Goal: Task Accomplishment & Management: Manage account settings

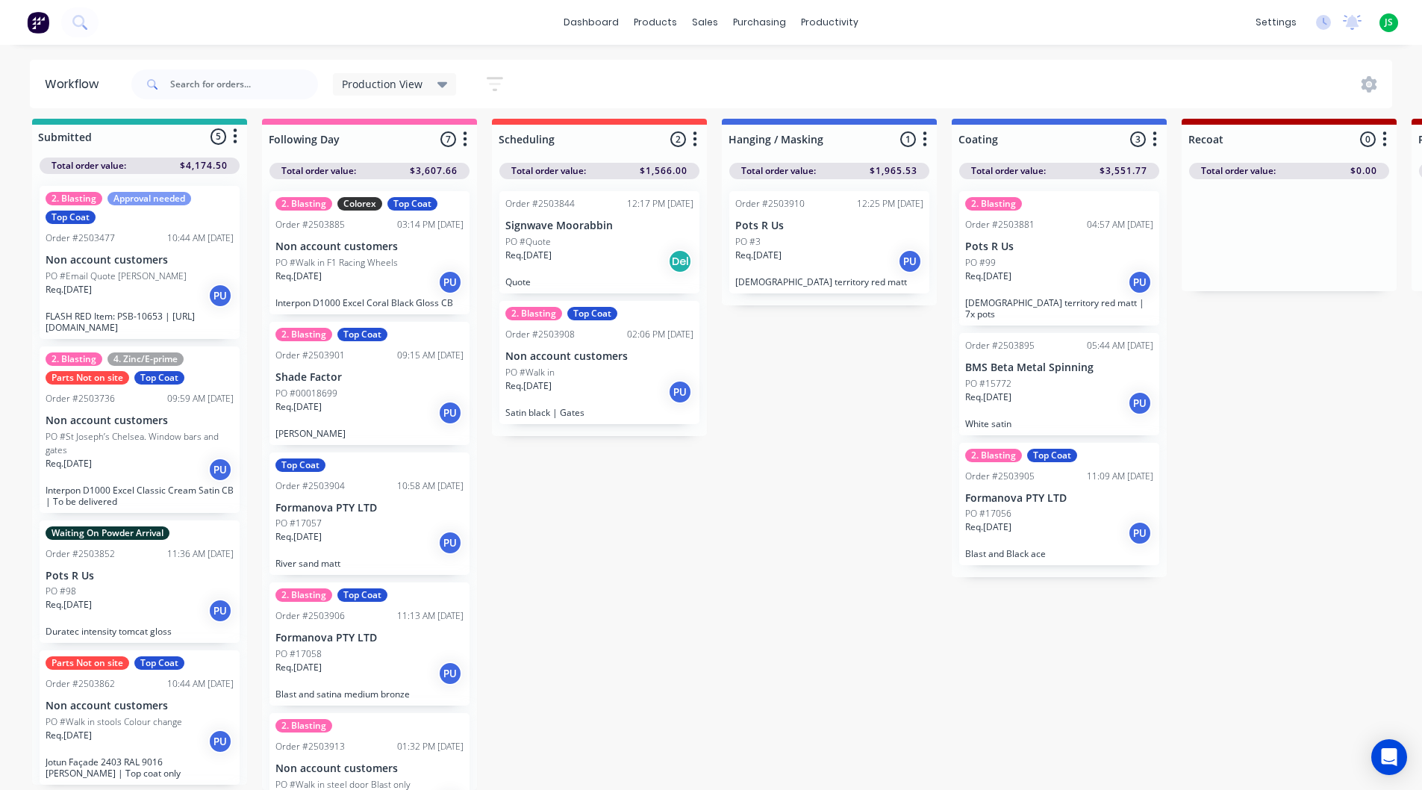
scroll to position [234, 0]
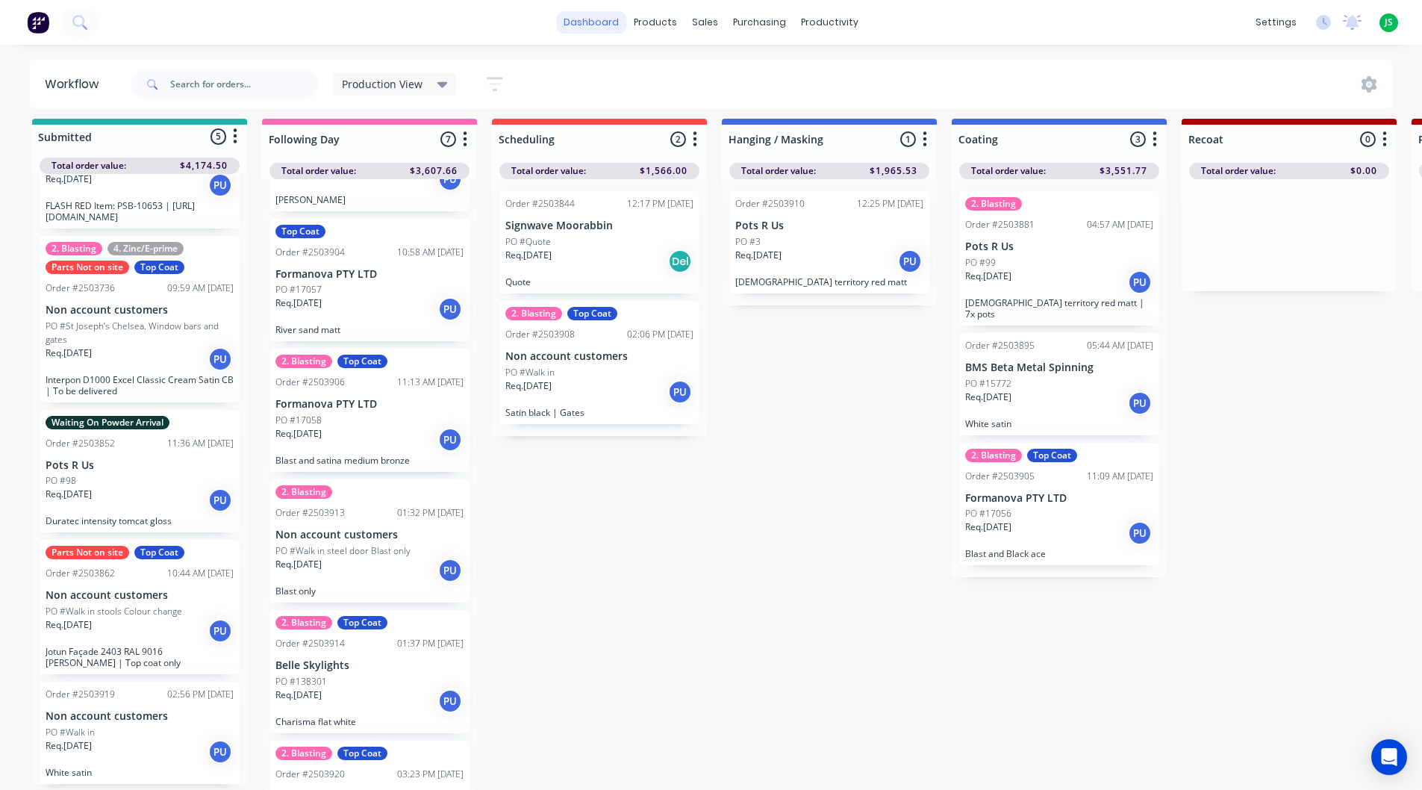
click at [579, 17] on link "dashboard" at bounding box center [591, 22] width 70 height 22
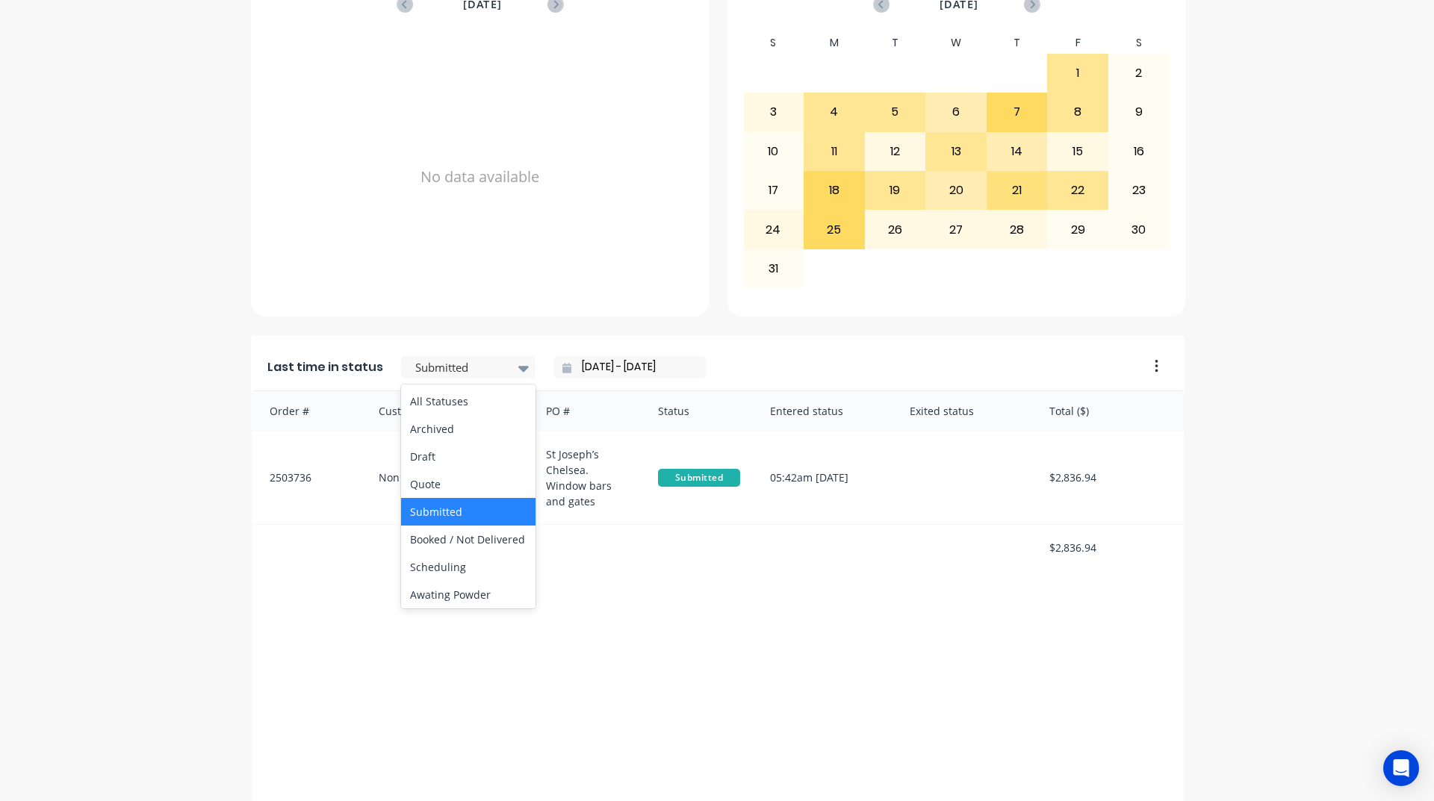
scroll to position [523, 0]
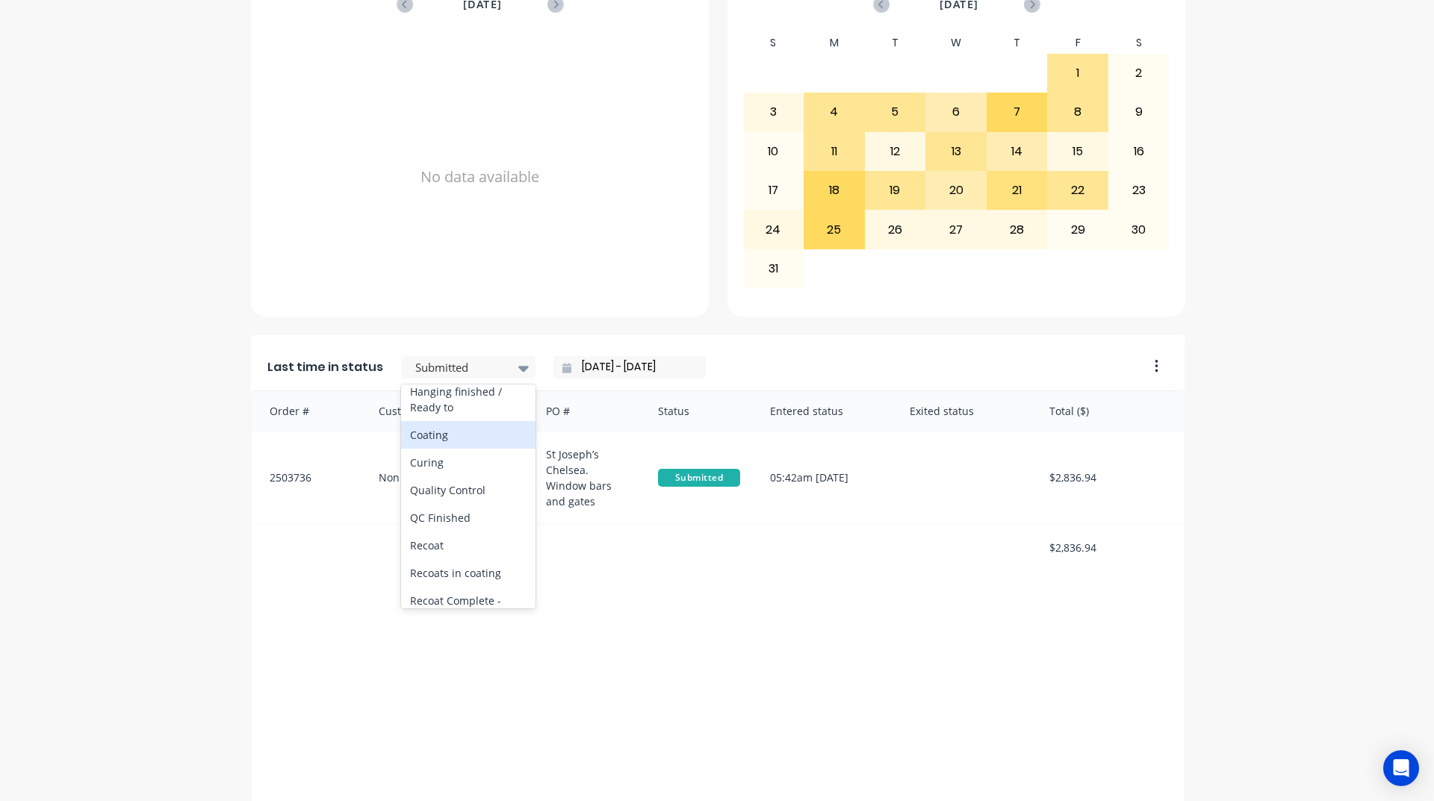
click at [460, 449] on div "Coating" at bounding box center [468, 435] width 134 height 28
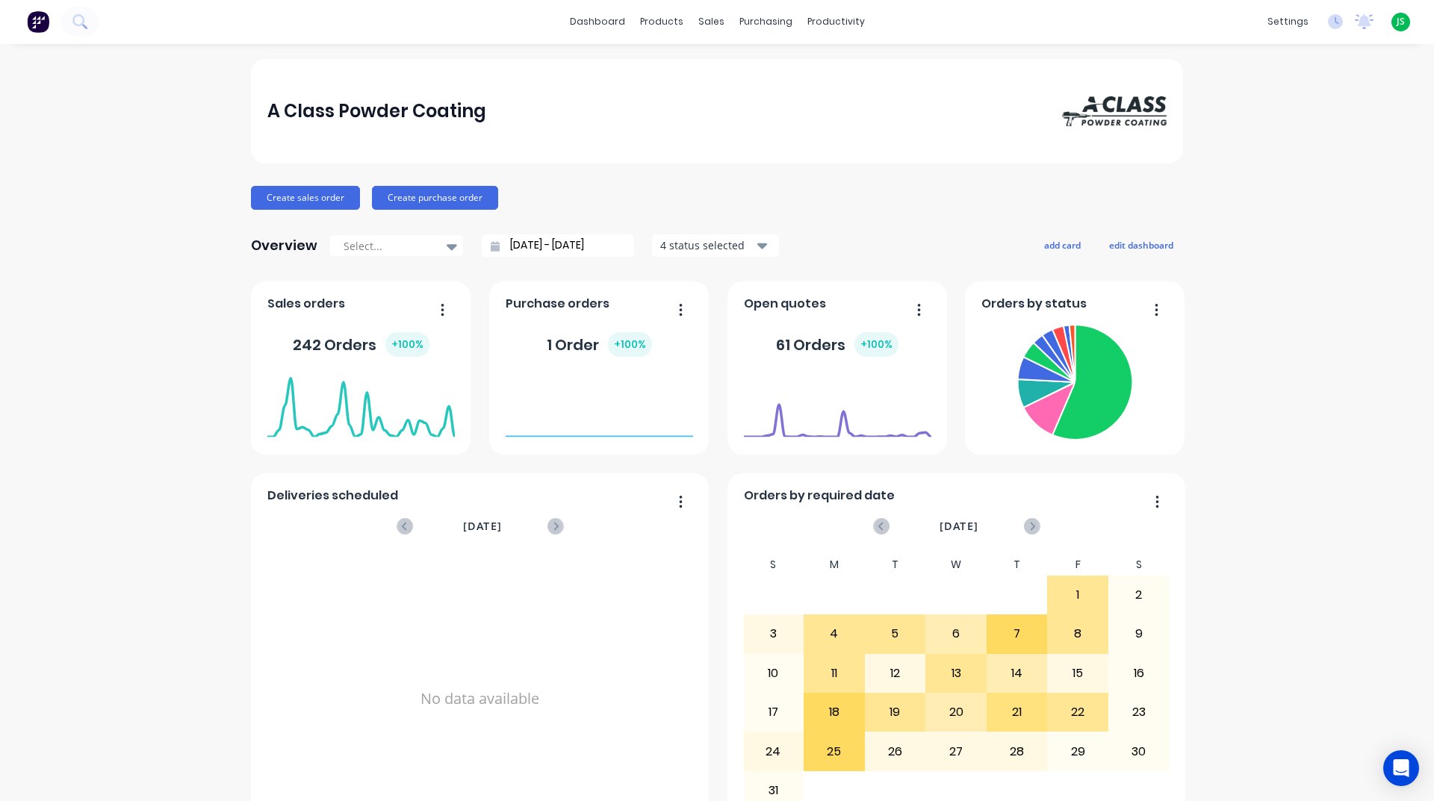
scroll to position [0, 0]
click at [864, 84] on link "Workflow" at bounding box center [888, 71] width 198 height 30
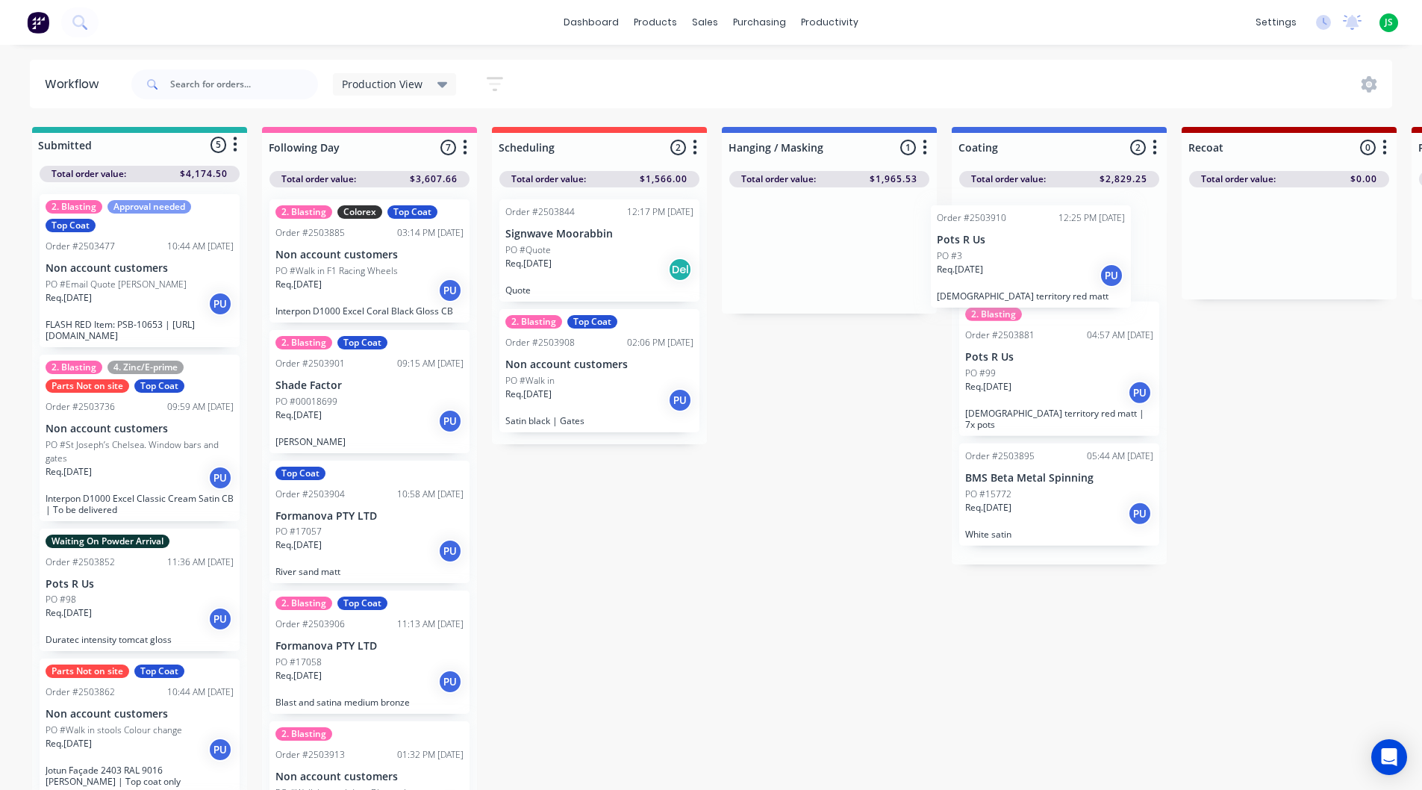
drag, startPoint x: 850, startPoint y: 264, endPoint x: 1014, endPoint y: 291, distance: 165.7
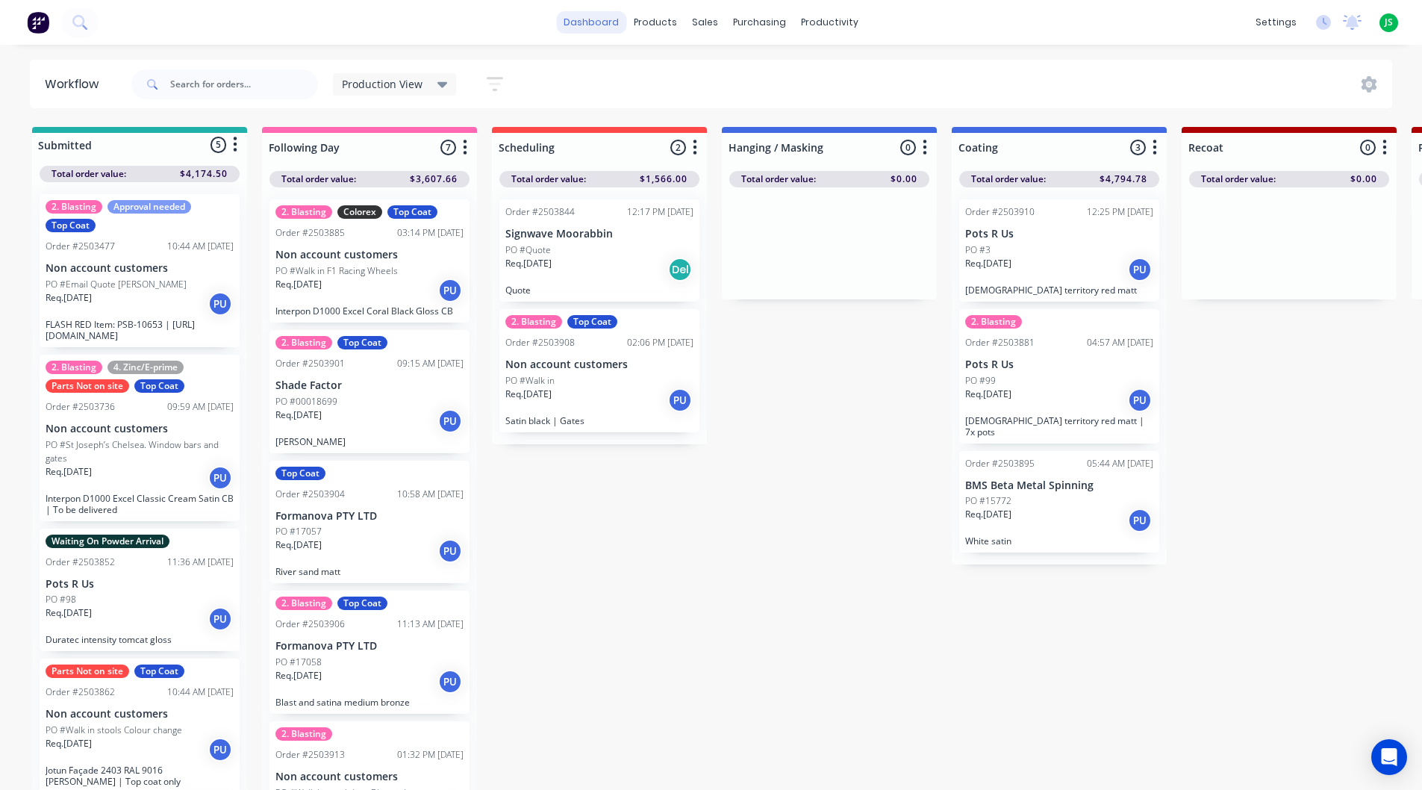
click at [609, 25] on link "dashboard" at bounding box center [591, 22] width 70 height 22
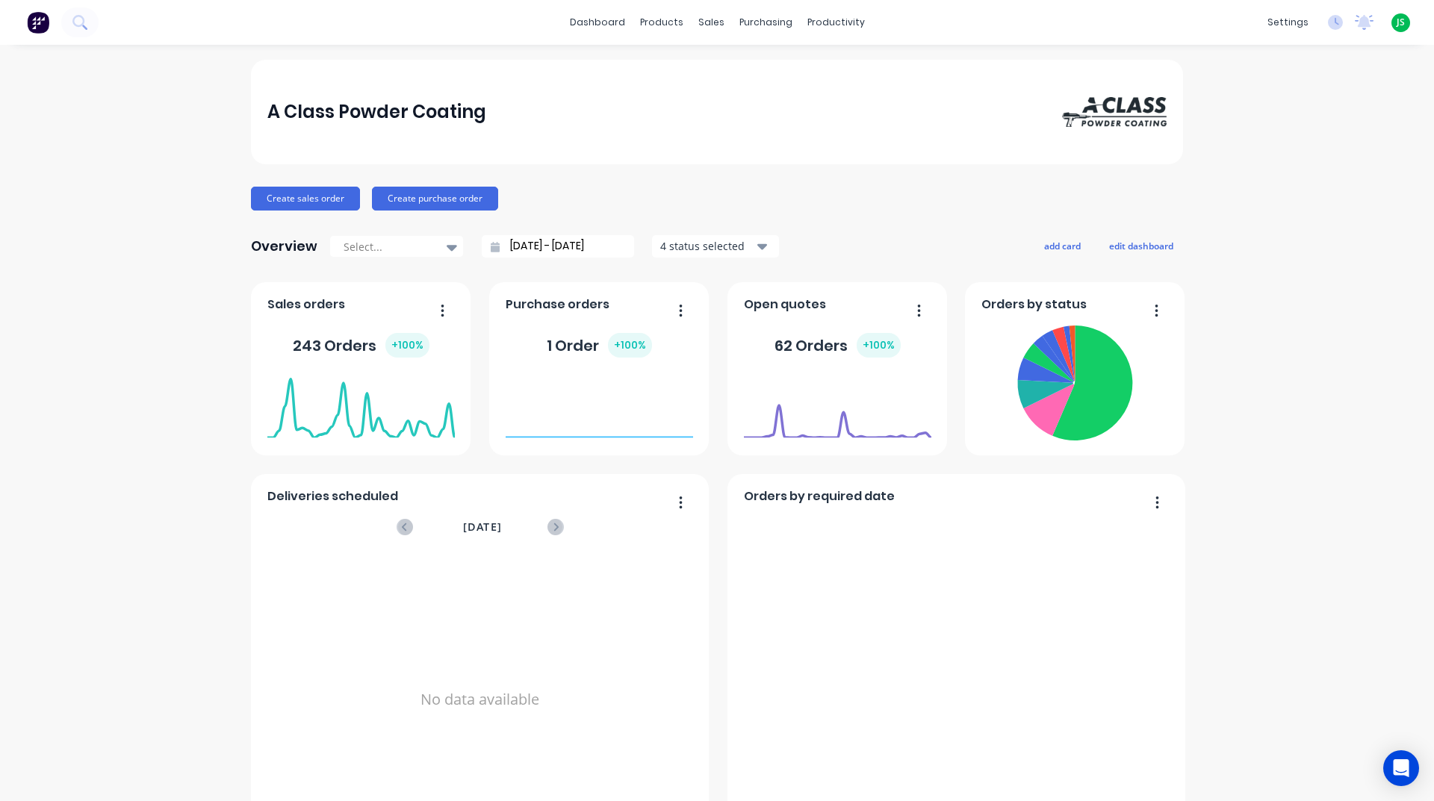
drag, startPoint x: 468, startPoint y: 432, endPoint x: 467, endPoint y: 441, distance: 9.0
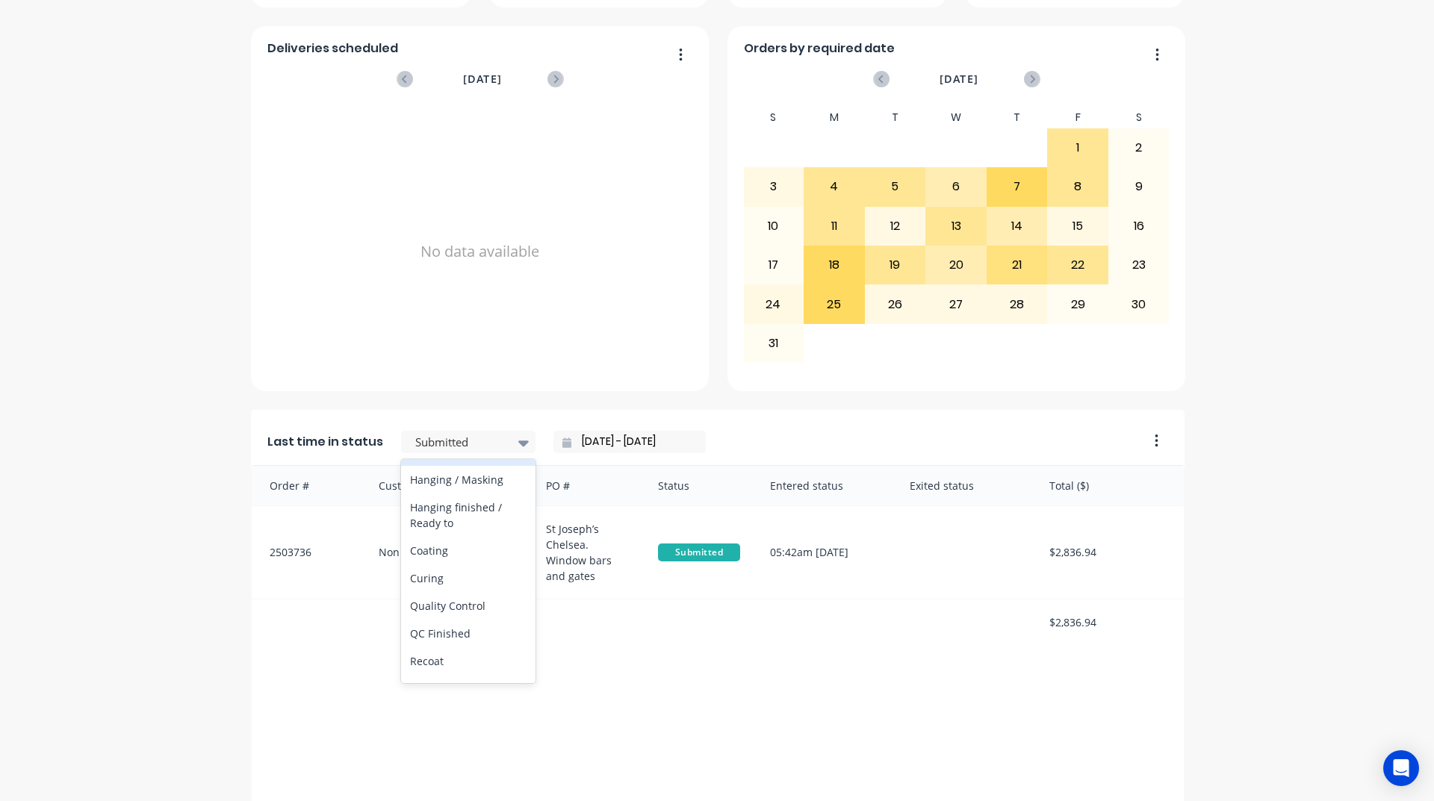
scroll to position [597, 0]
click at [444, 449] on div "Coating" at bounding box center [468, 435] width 134 height 28
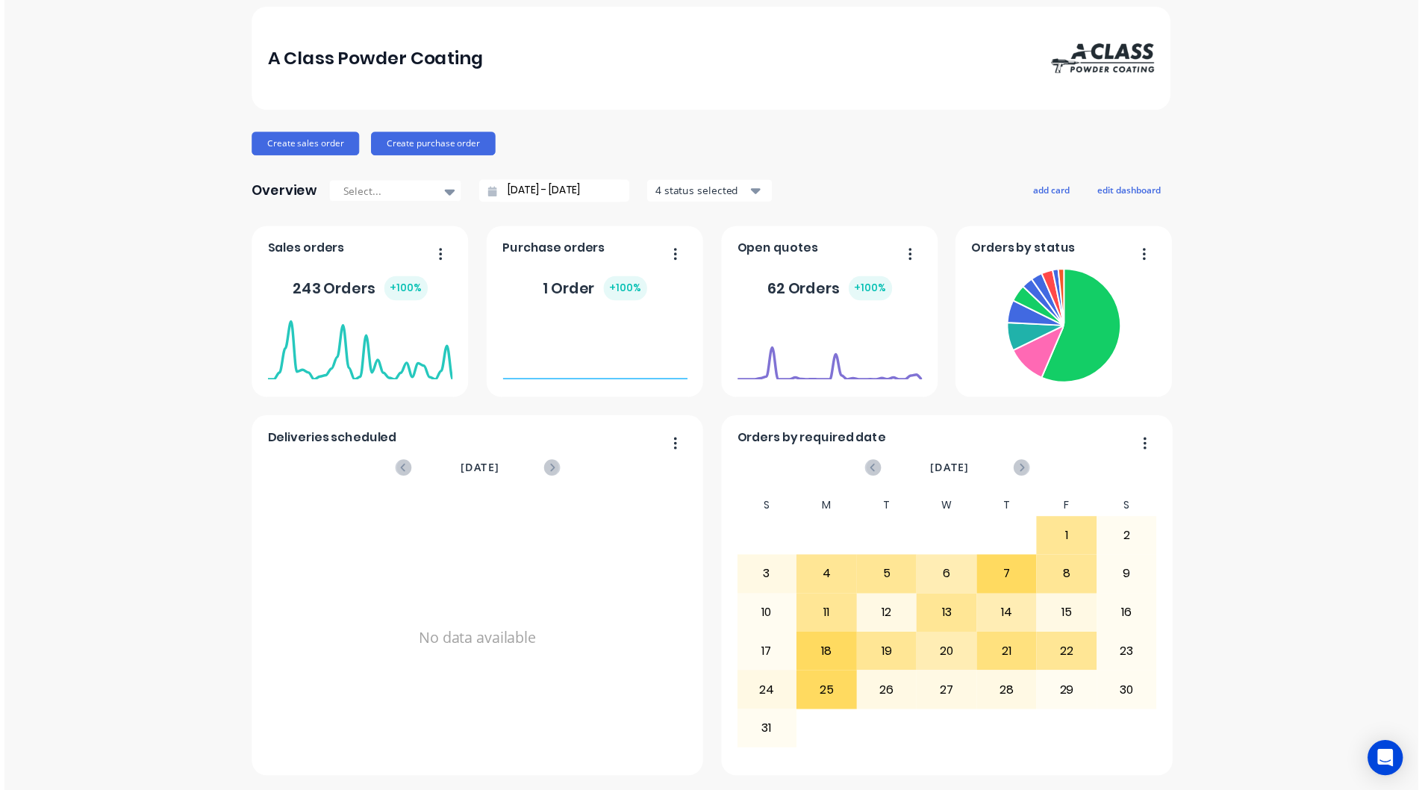
scroll to position [0, 0]
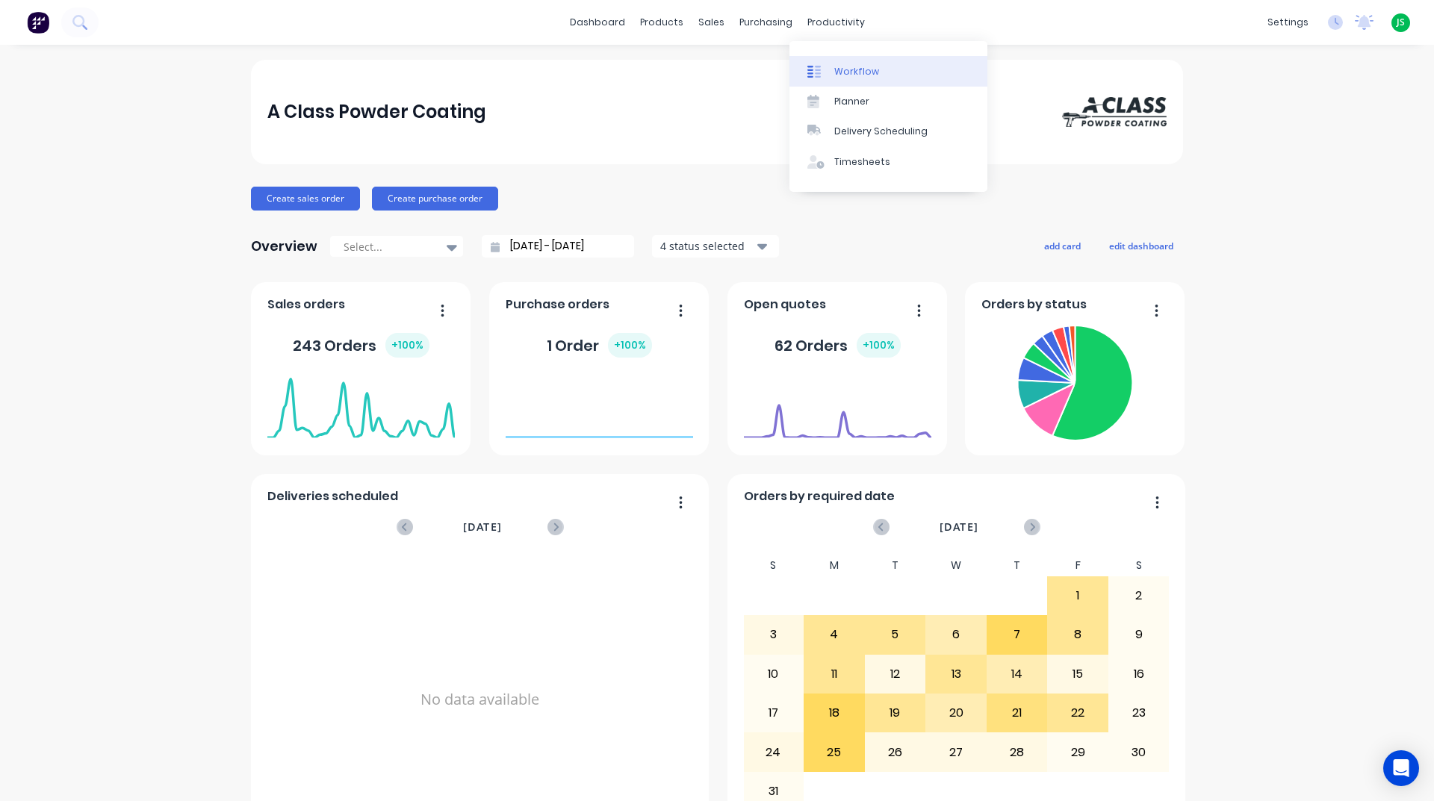
click at [831, 63] on link "Workflow" at bounding box center [888, 71] width 198 height 30
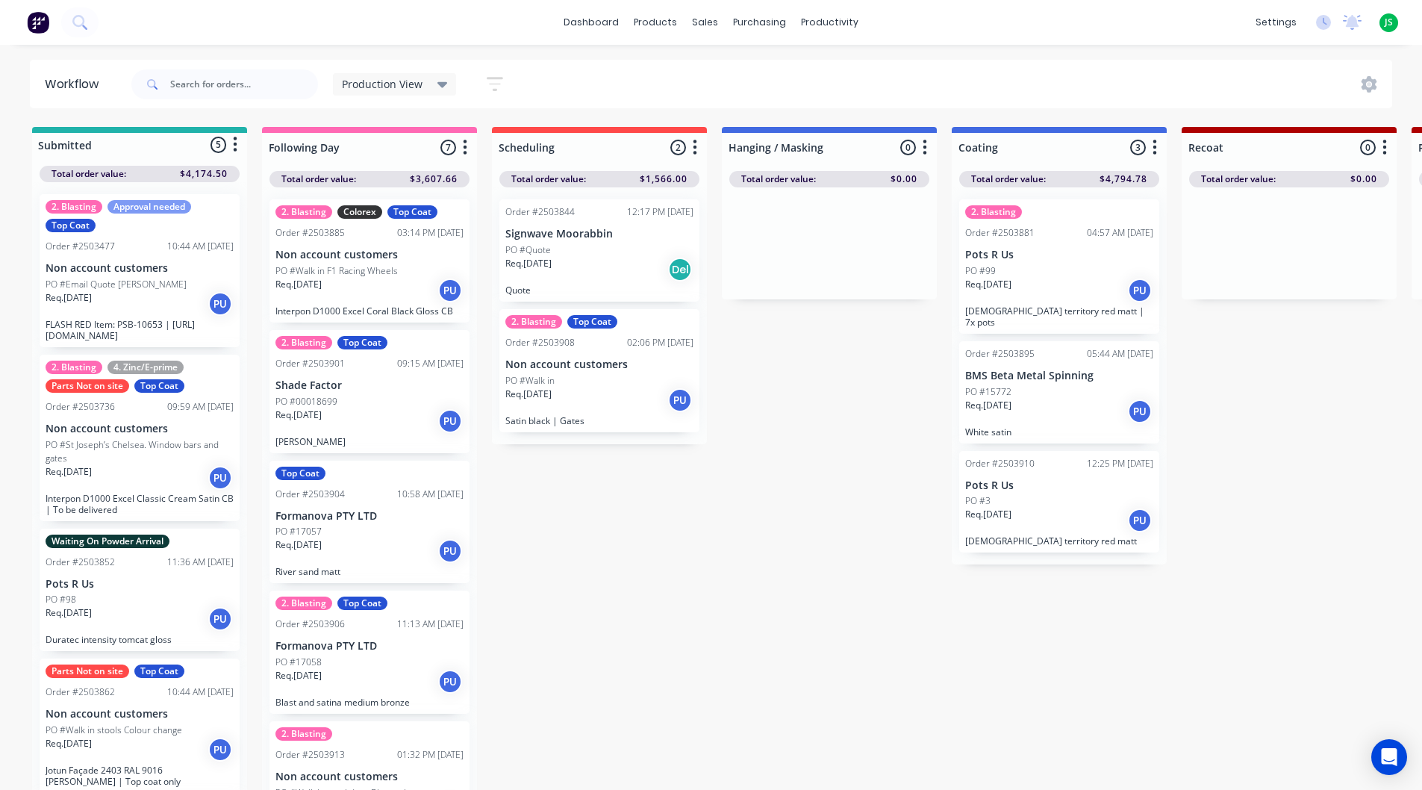
scroll to position [0, 13]
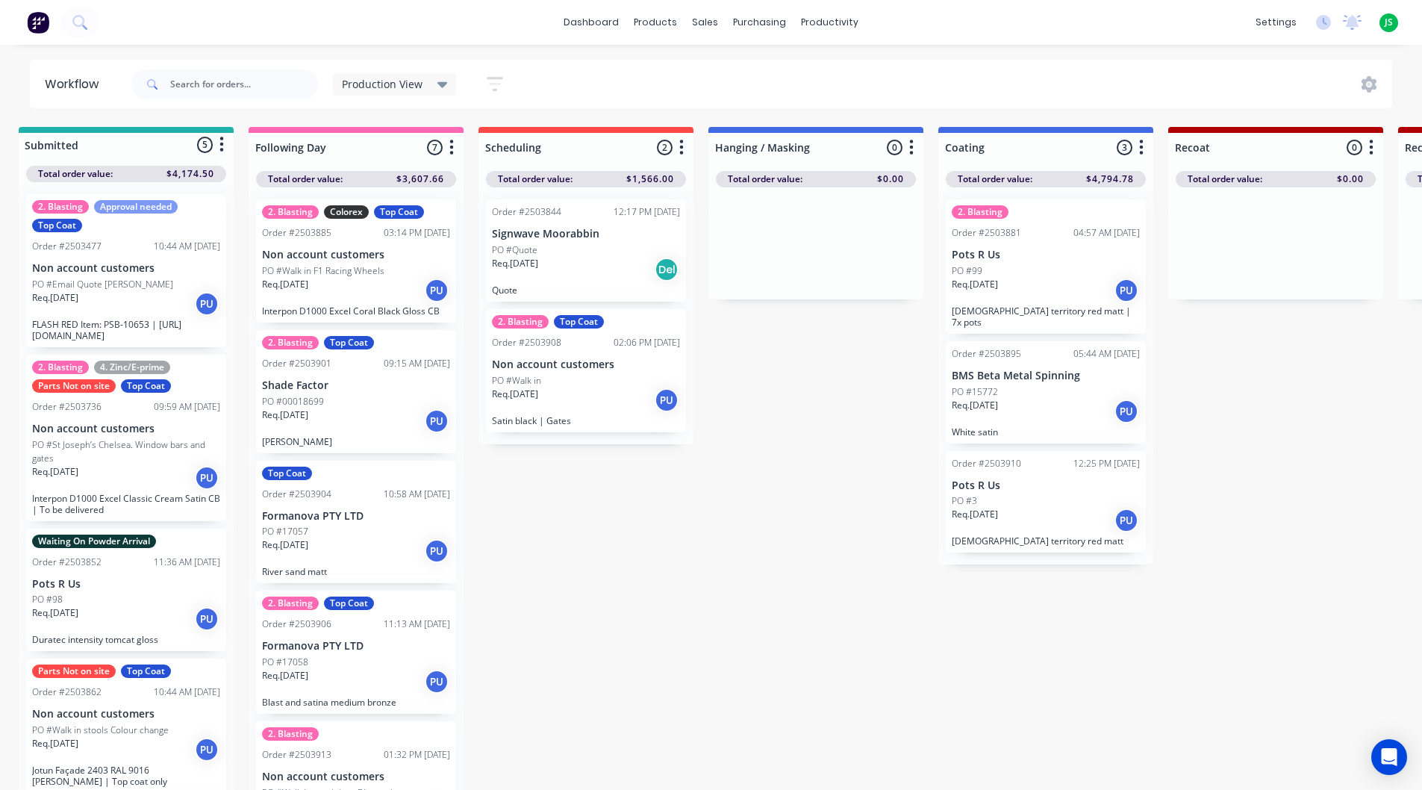
click at [1003, 370] on p "BMS Beta Metal Spinning" at bounding box center [1046, 376] width 188 height 13
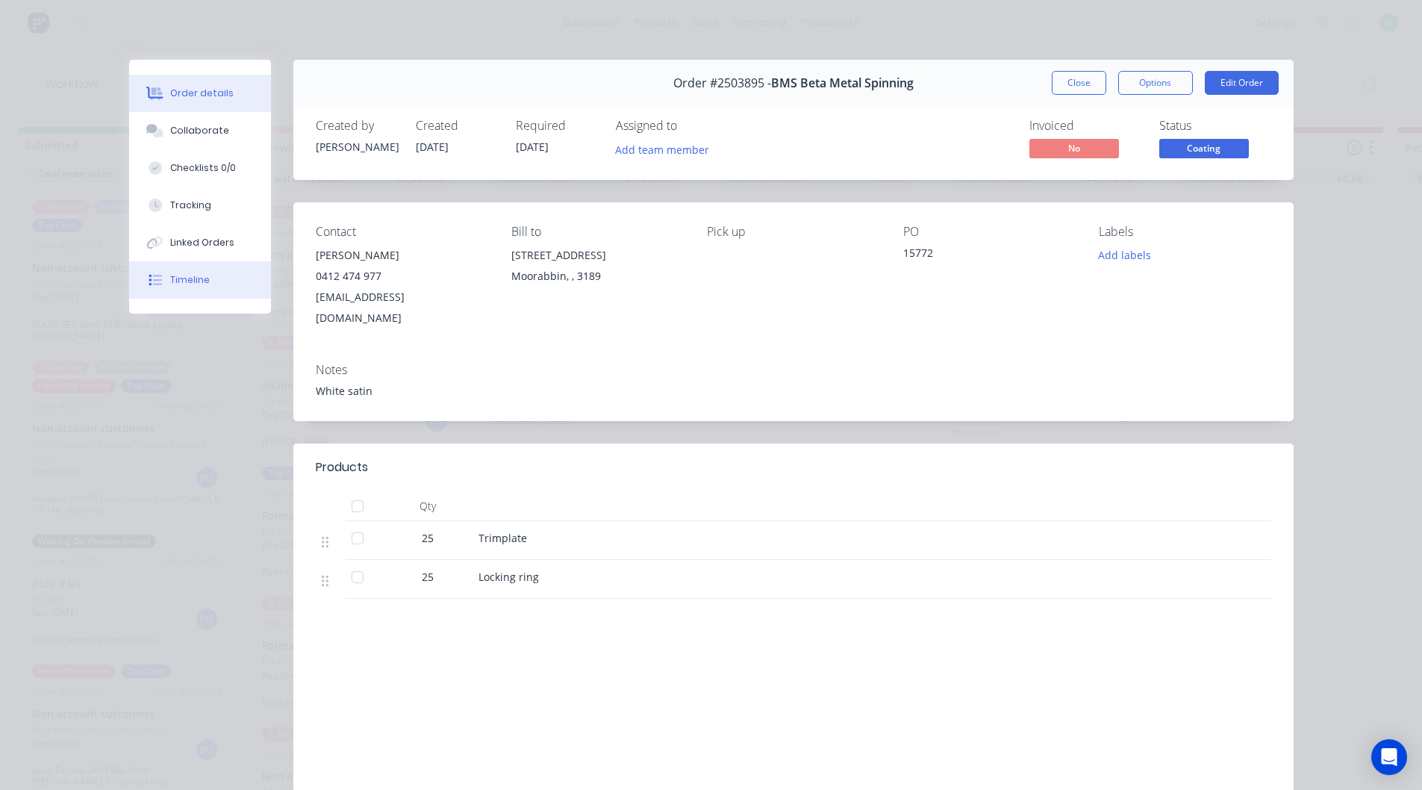
click at [199, 286] on div "Timeline" at bounding box center [190, 279] width 40 height 13
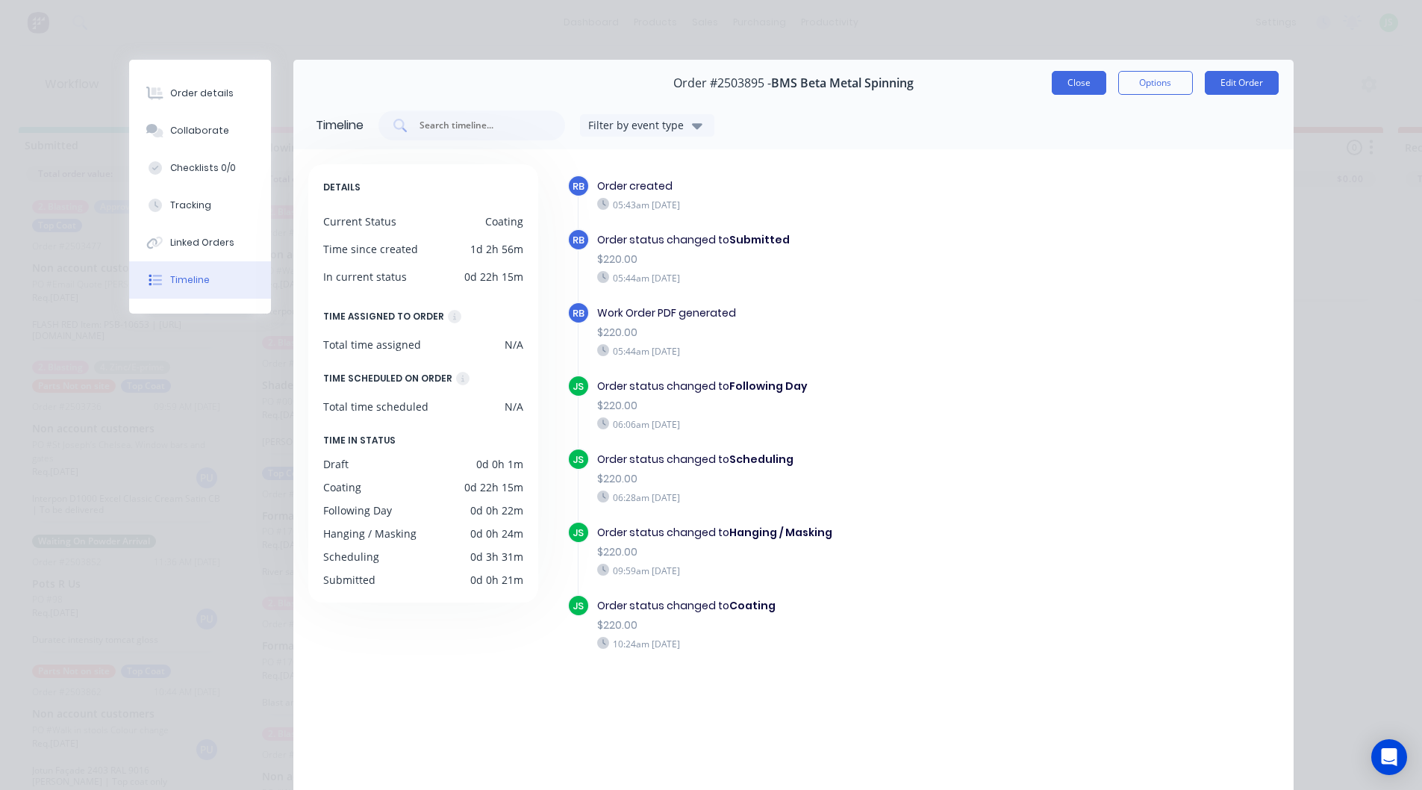
click at [1080, 84] on button "Close" at bounding box center [1079, 83] width 55 height 24
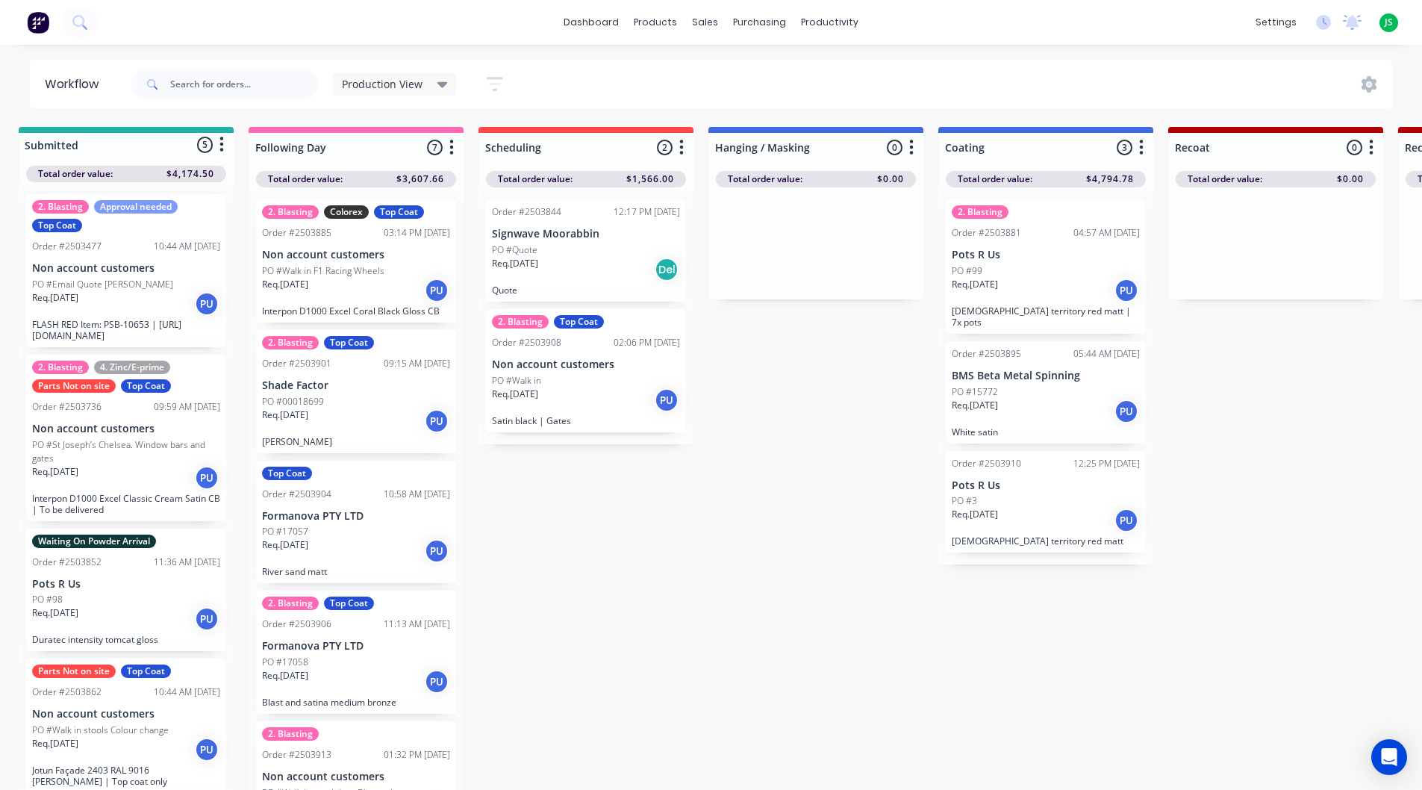
click at [572, 272] on div "Req. 18/08/25 Del" at bounding box center [586, 269] width 188 height 25
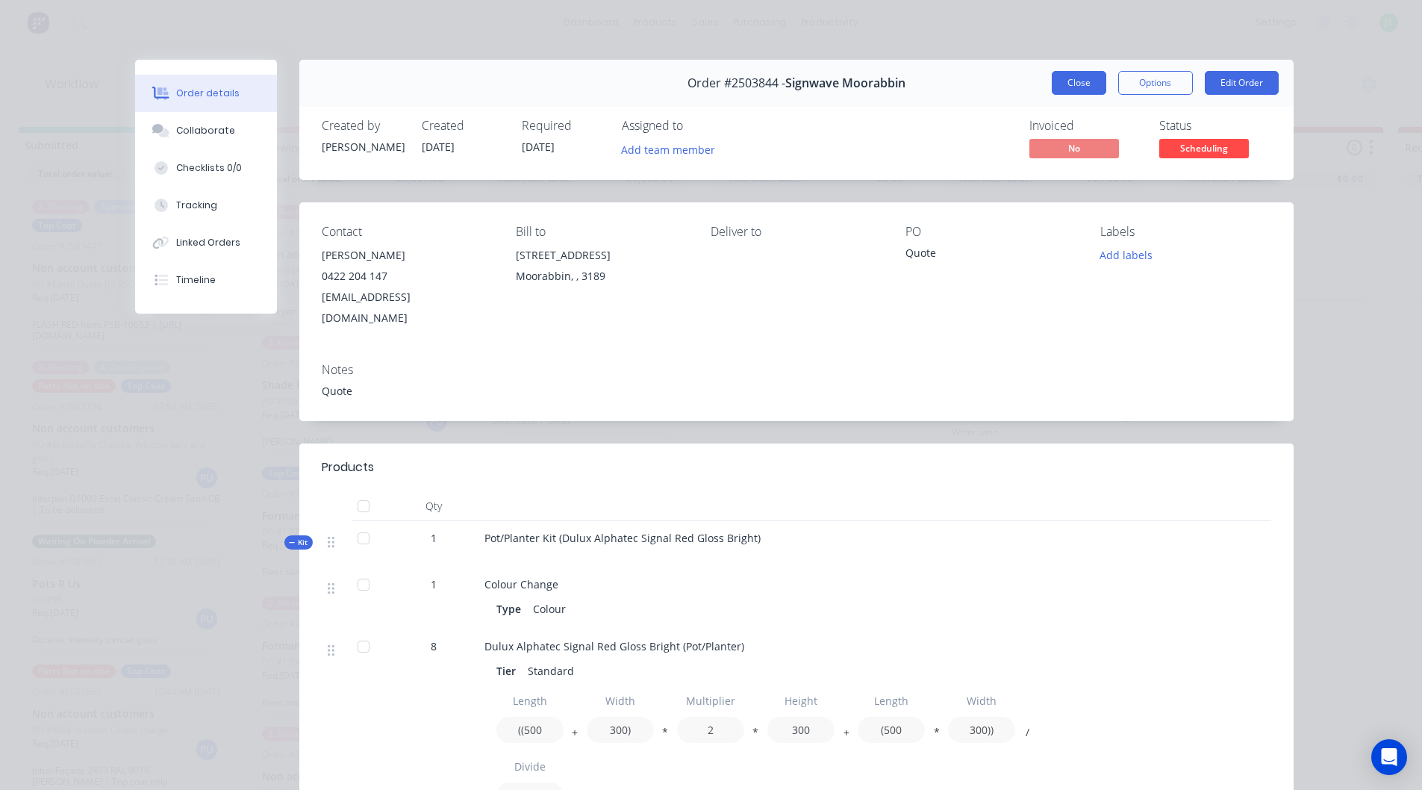
click at [1077, 86] on button "Close" at bounding box center [1079, 83] width 55 height 24
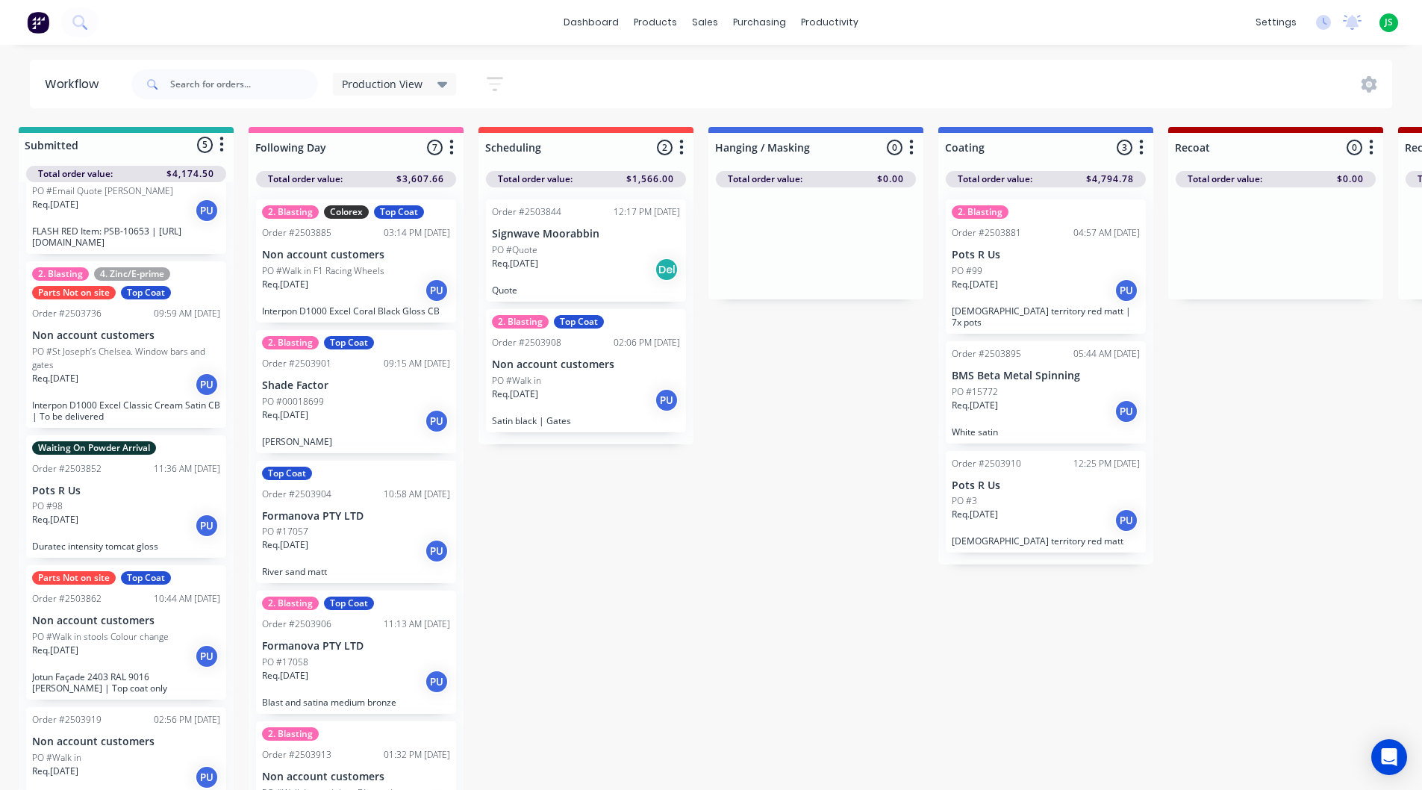
scroll to position [110, 0]
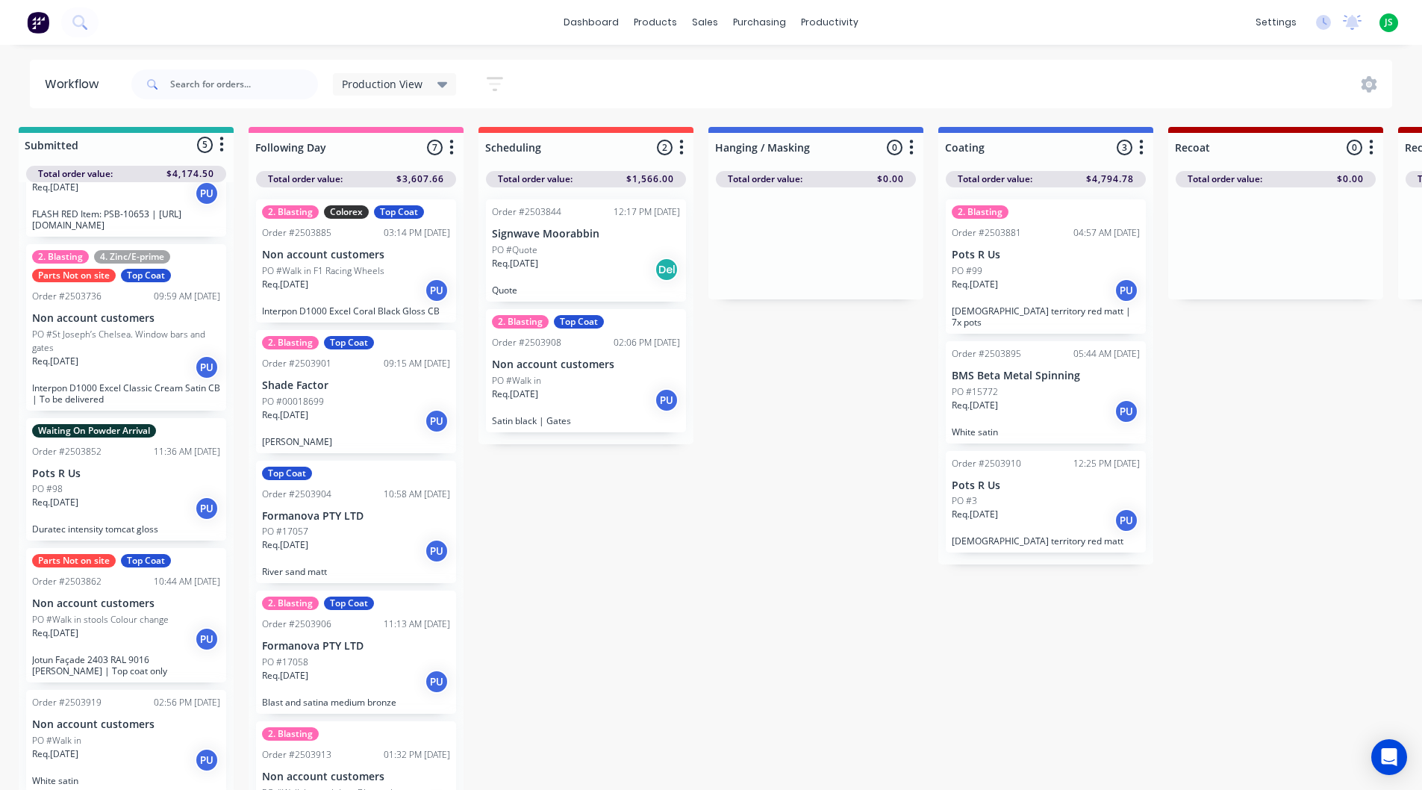
click at [131, 728] on p "Non account customers" at bounding box center [126, 724] width 188 height 13
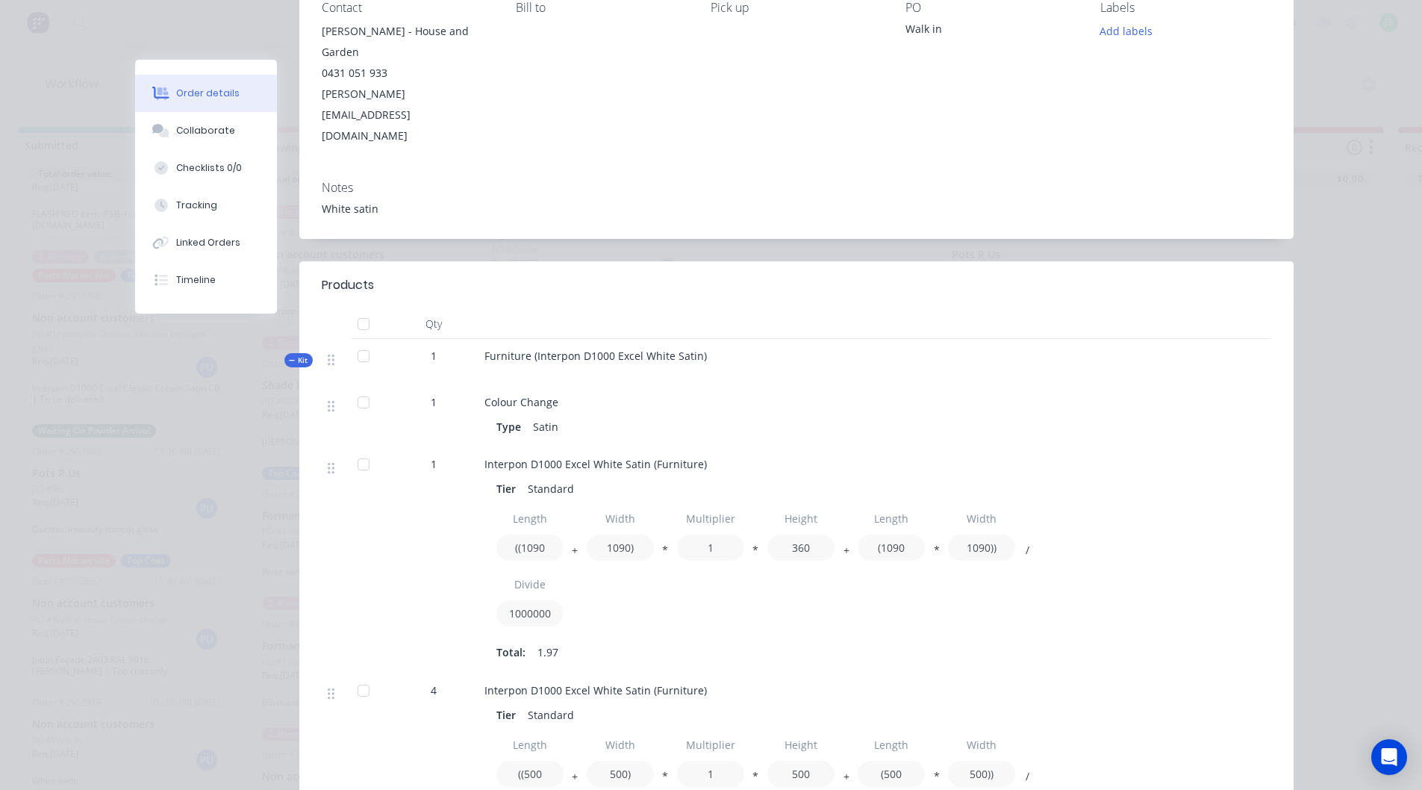
scroll to position [0, 0]
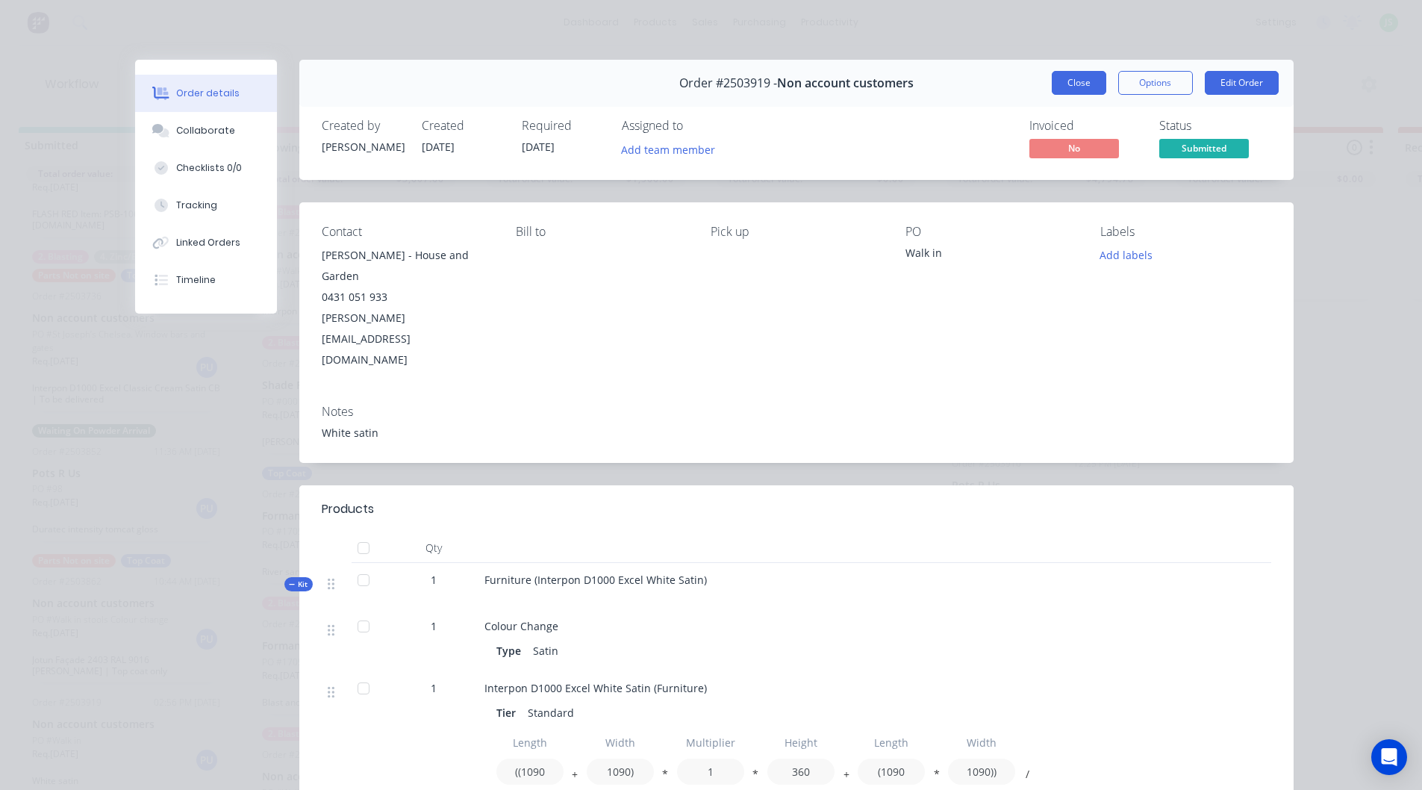
click at [1071, 81] on button "Close" at bounding box center [1079, 83] width 55 height 24
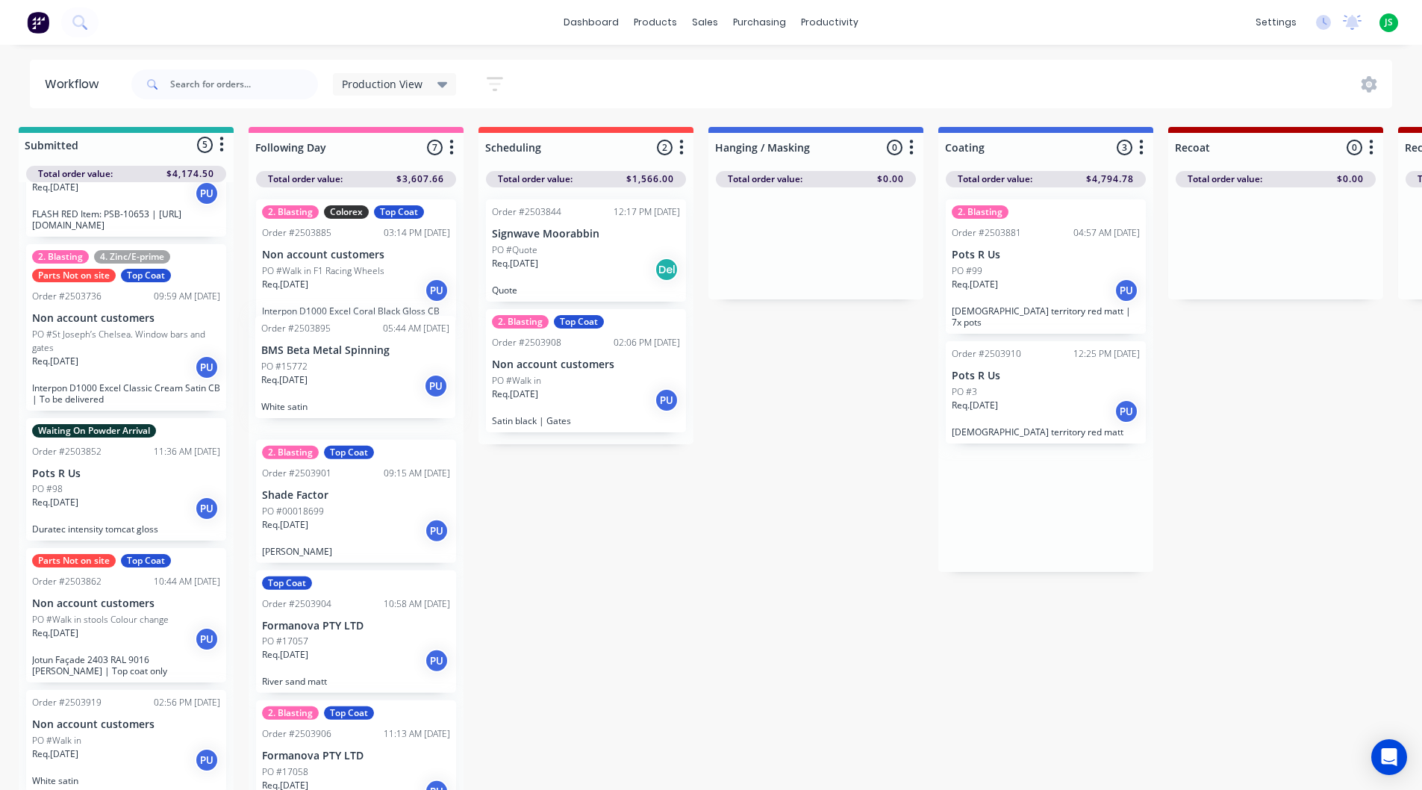
scroll to position [0, 10]
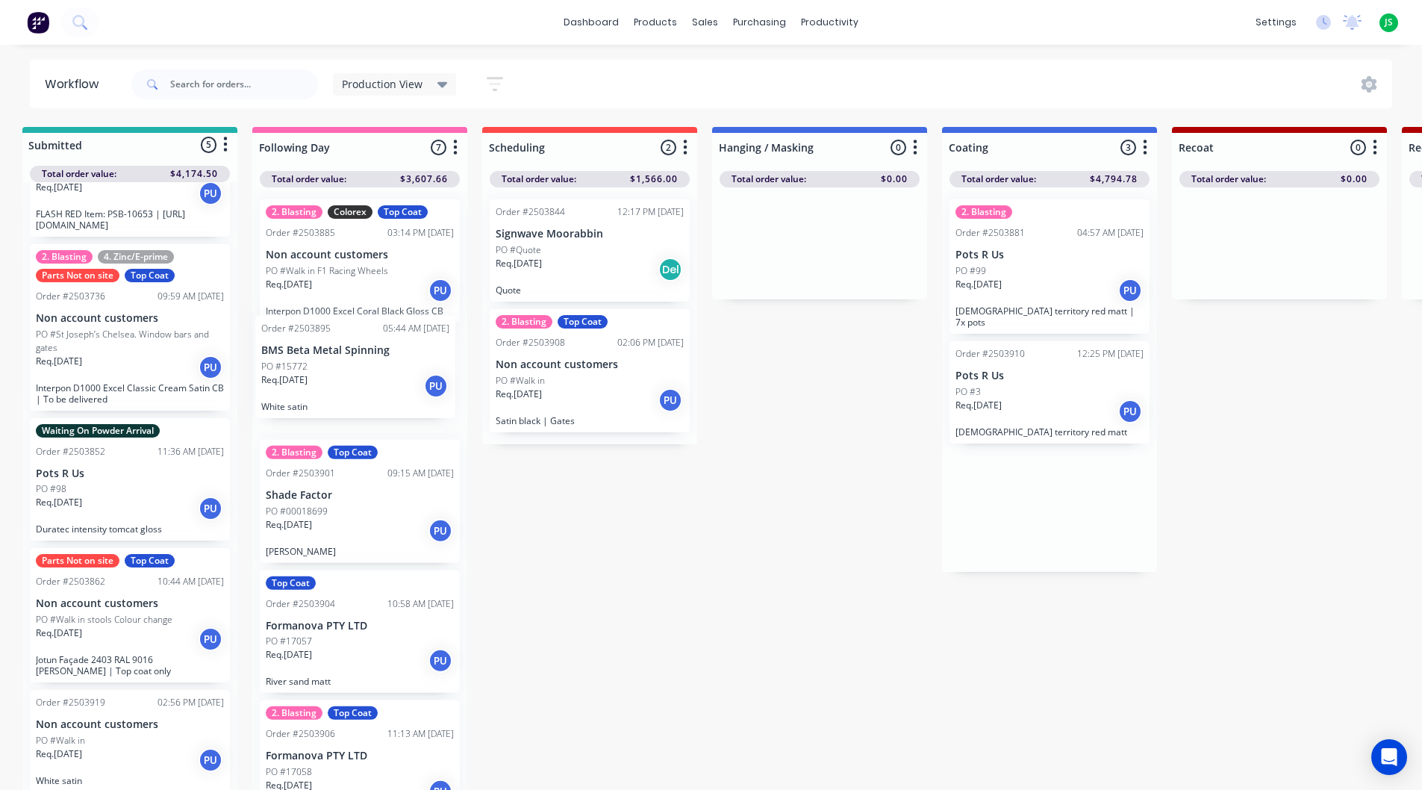
drag, startPoint x: 1015, startPoint y: 389, endPoint x: 319, endPoint y: 373, distance: 696.0
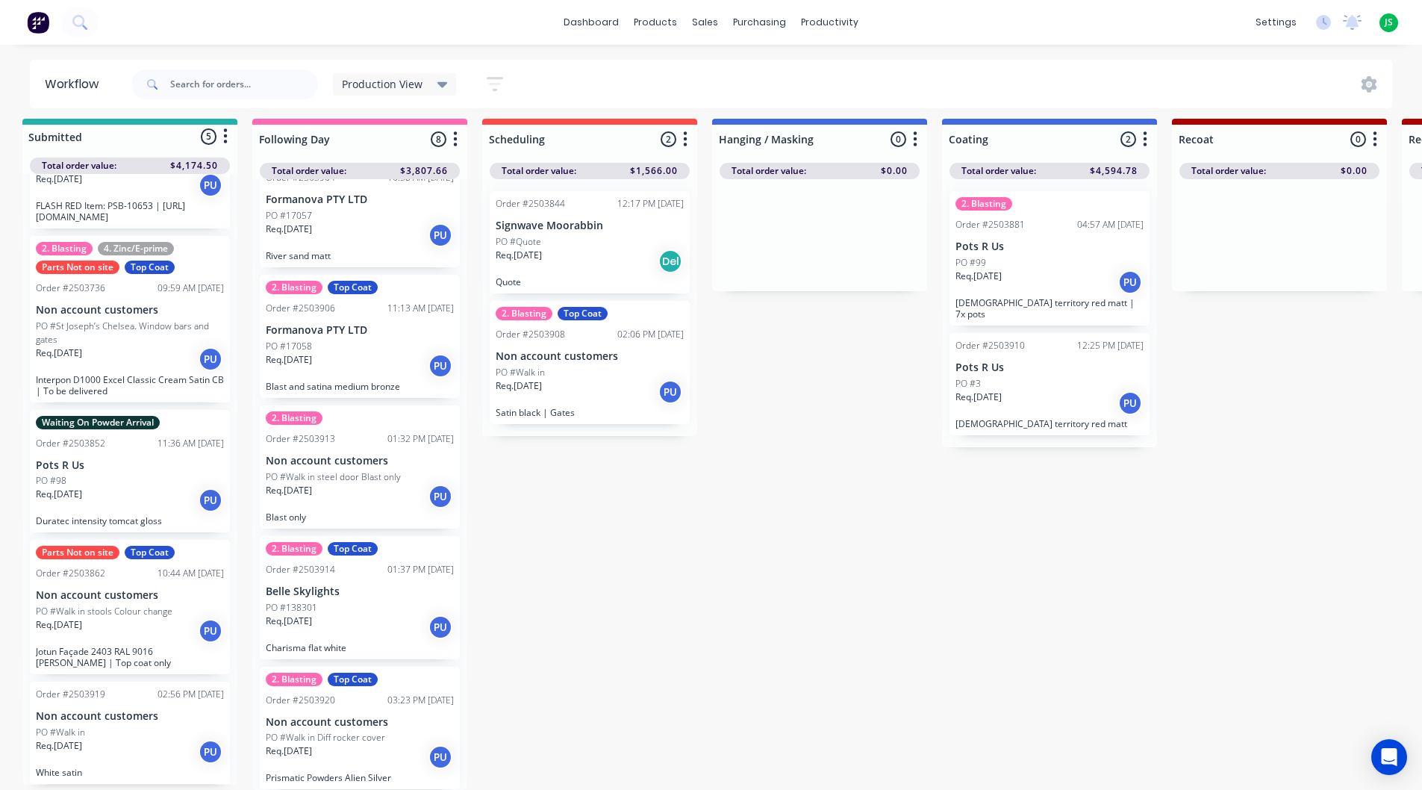
scroll to position [19, 10]
click at [114, 739] on div "Req. 25/08/25 PU" at bounding box center [130, 751] width 188 height 25
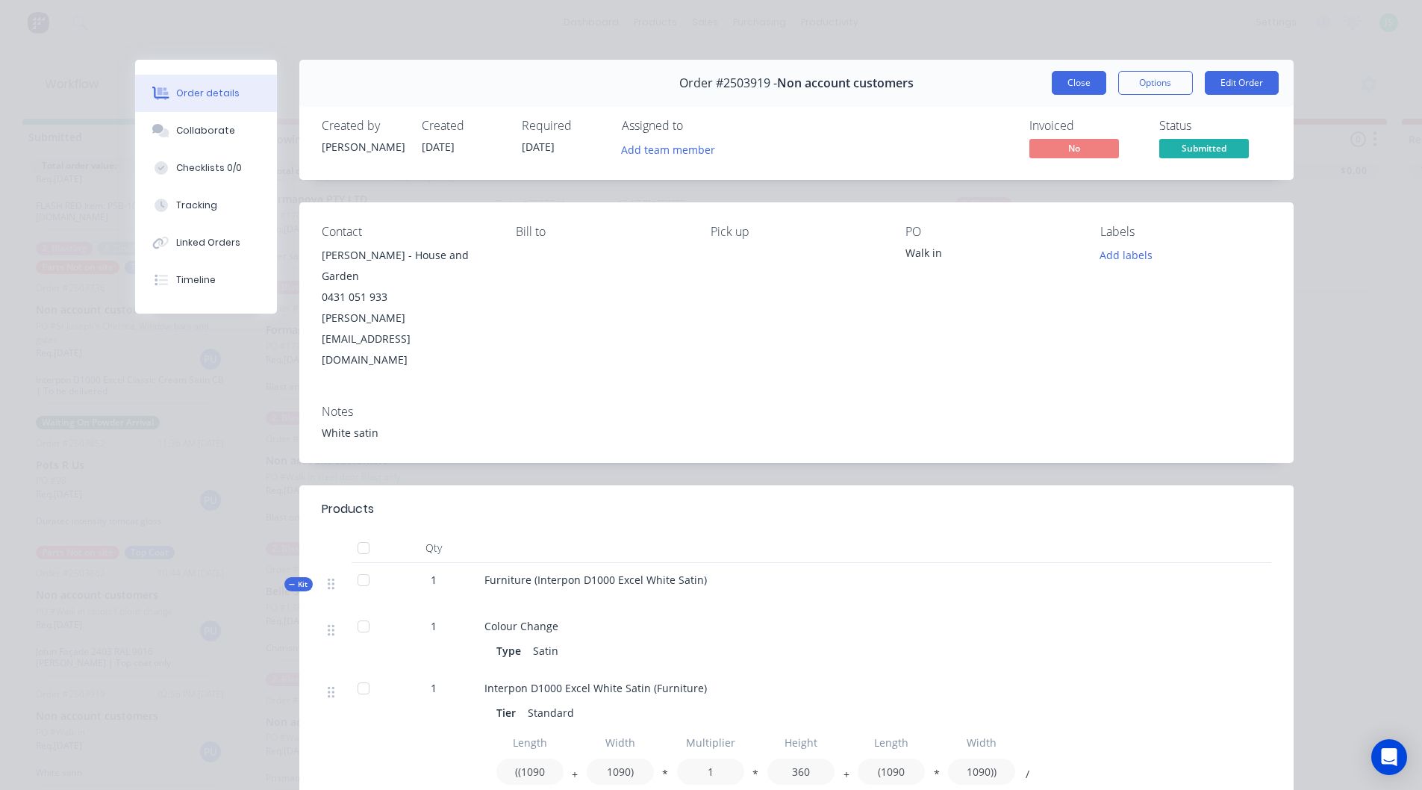
click at [1071, 75] on button "Close" at bounding box center [1079, 83] width 55 height 24
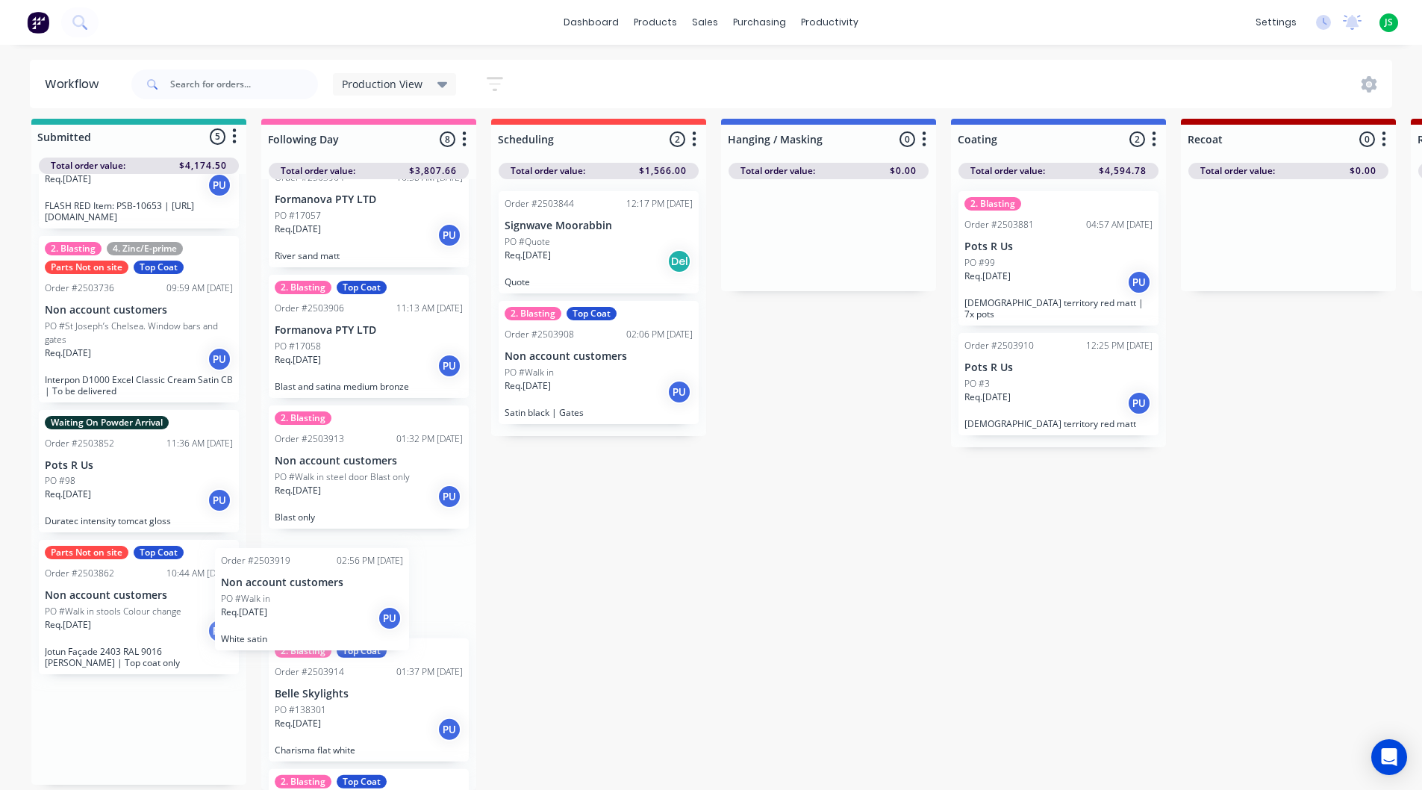
scroll to position [19, 0]
drag, startPoint x: 123, startPoint y: 711, endPoint x: 378, endPoint y: 523, distance: 316.1
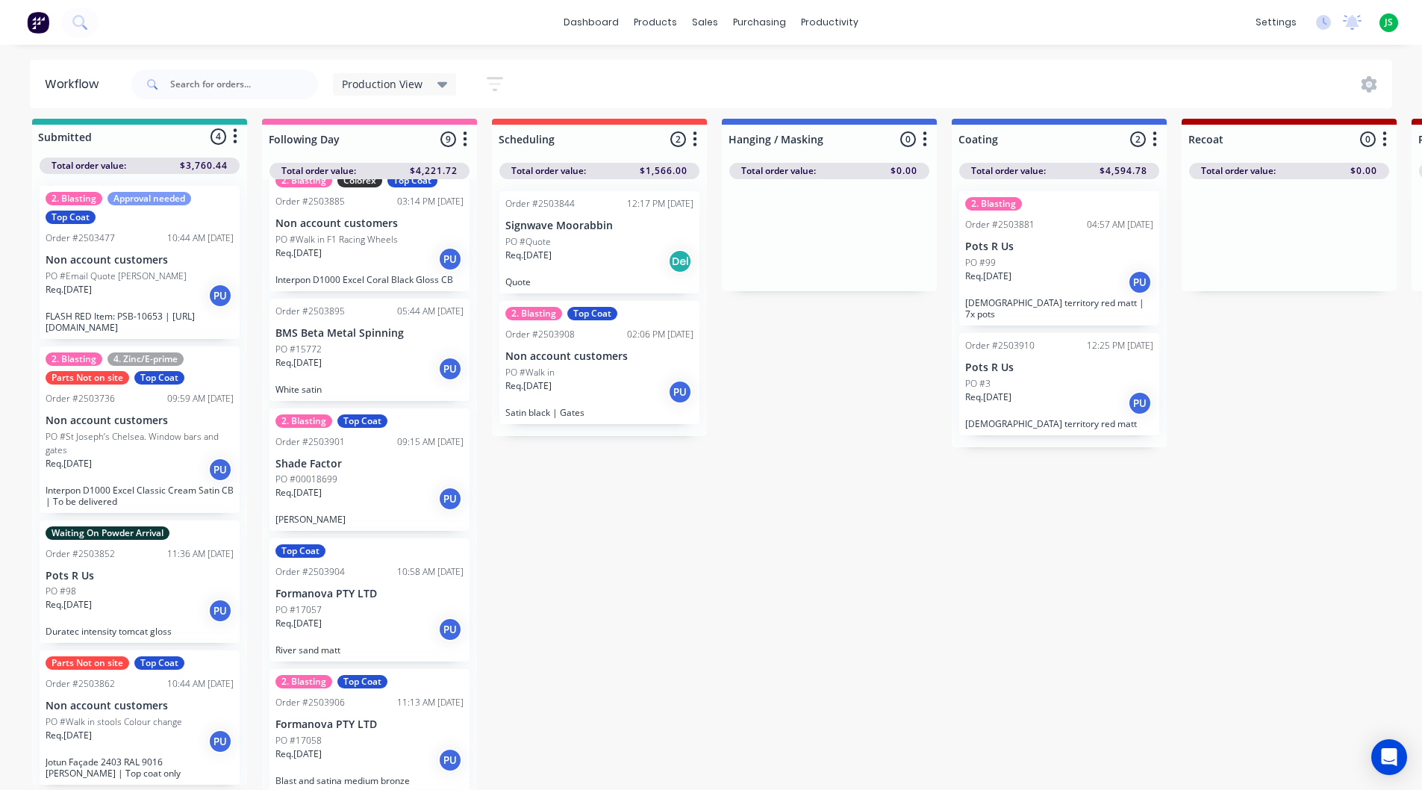
scroll to position [0, 0]
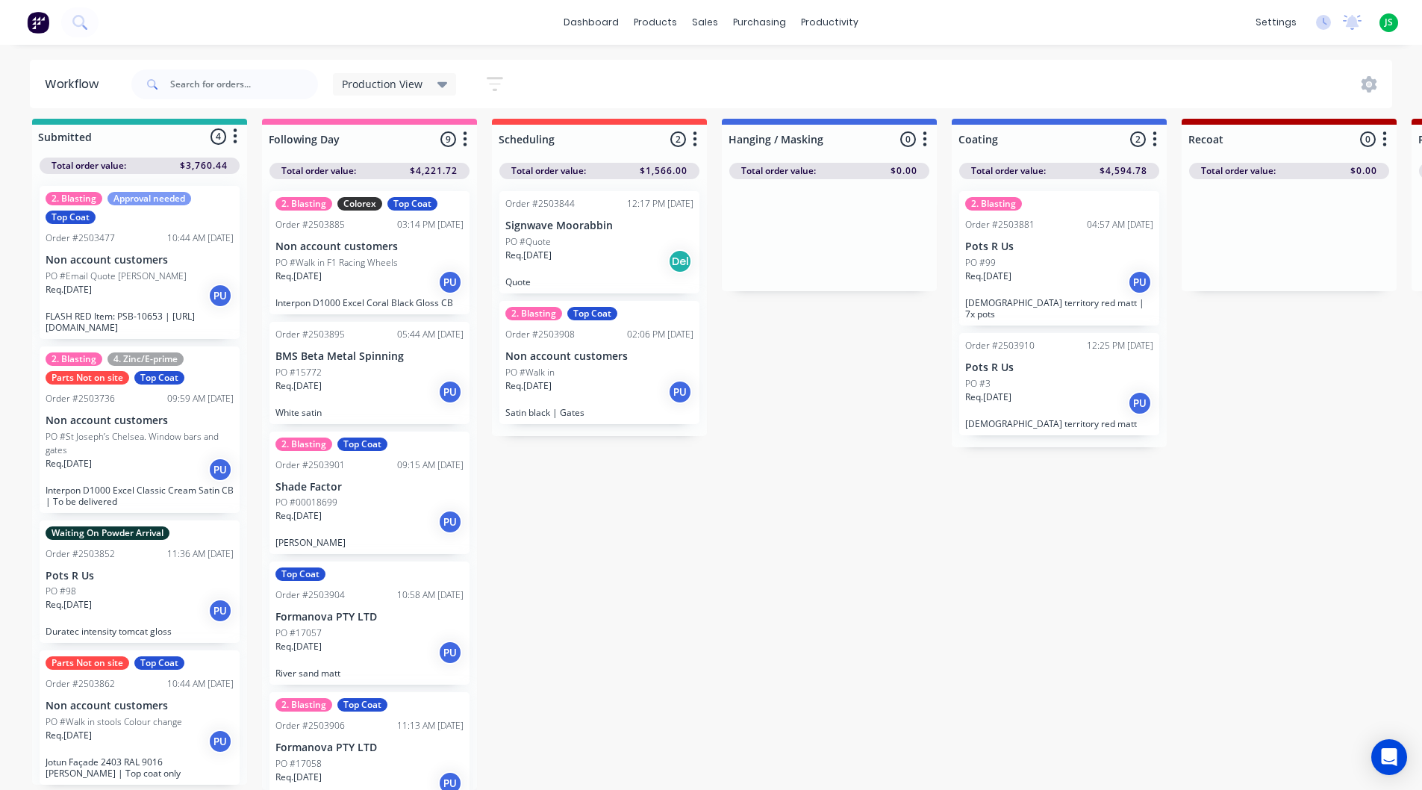
click at [626, 352] on div "2. Blasting Top Coat Order #2503908 02:06 PM 25/08/25 Non account customers PO …" at bounding box center [599, 362] width 200 height 123
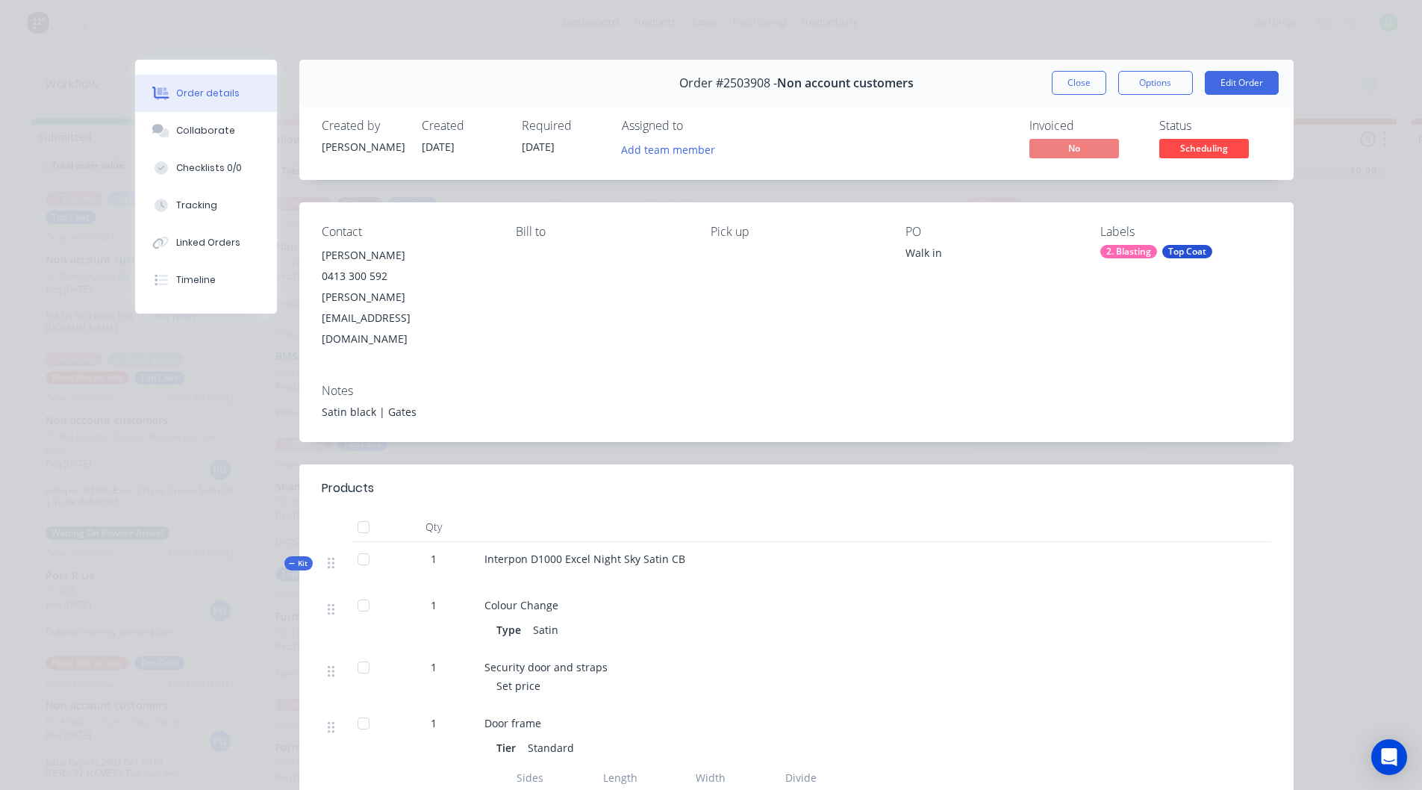
drag, startPoint x: 920, startPoint y: 552, endPoint x: 1100, endPoint y: 152, distance: 438.1
click at [1074, 75] on button "Close" at bounding box center [1079, 83] width 55 height 24
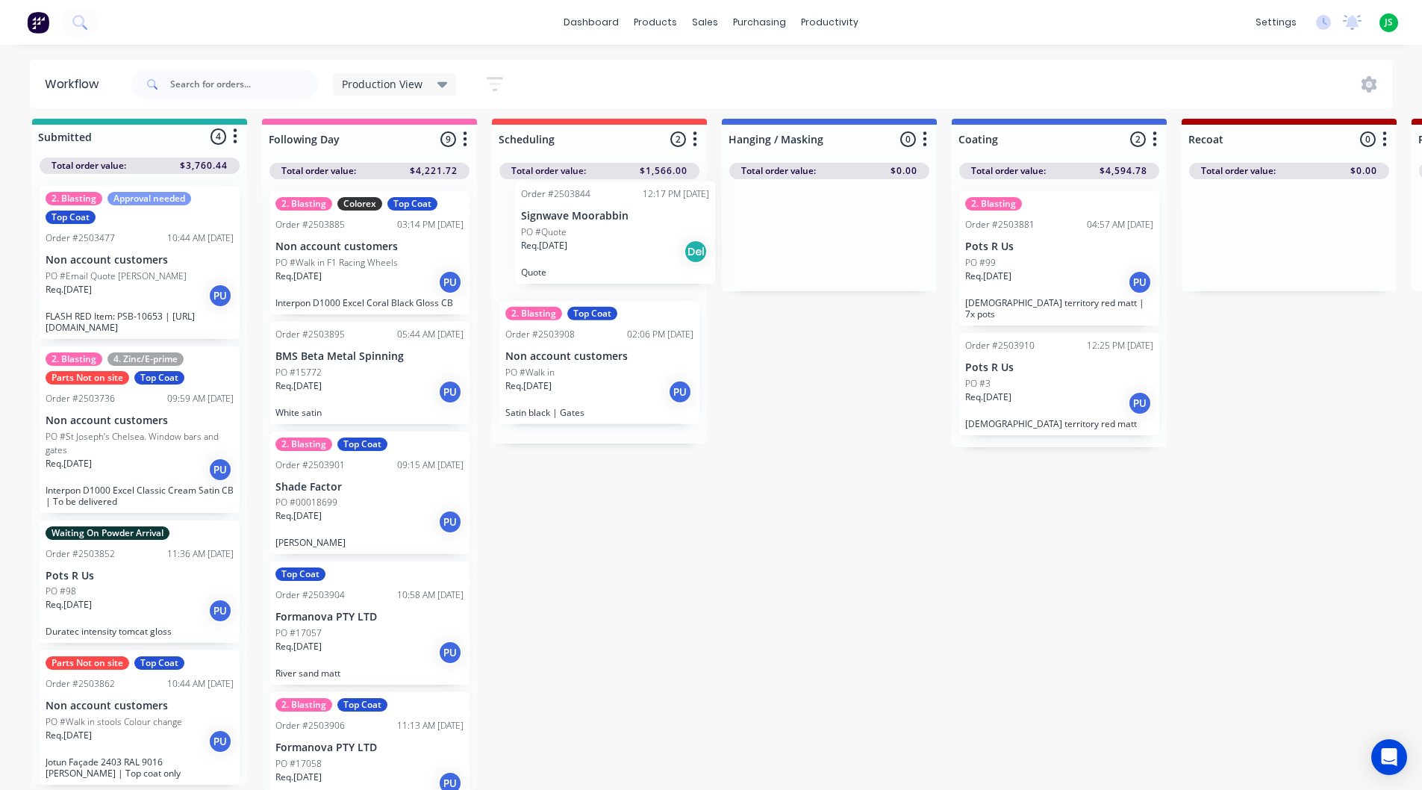
drag, startPoint x: 615, startPoint y: 239, endPoint x: 638, endPoint y: 240, distance: 22.4
click at [638, 240] on div "Order #2503844 12:17 PM 25/08/25 Signwave Moorabbin PO #Quote Req. 18/08/25 Del…" at bounding box center [599, 311] width 215 height 264
click at [1051, 297] on p "Zeus territory red matt | 7x pots" at bounding box center [1059, 308] width 188 height 22
